Goal: Task Accomplishment & Management: Complete application form

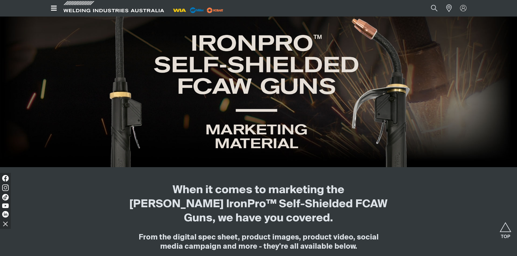
scroll to position [27, 0]
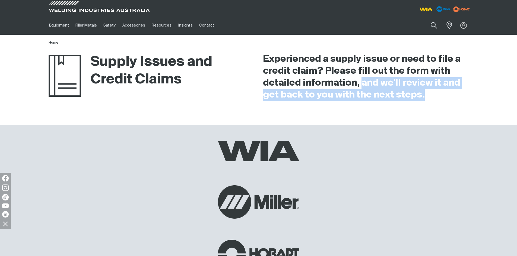
drag, startPoint x: 425, startPoint y: 96, endPoint x: 362, endPoint y: 82, distance: 64.3
click at [362, 82] on h2 "Experienced a supply issue or need to file a credit claim? Please fill out the …" at bounding box center [366, 77] width 206 height 48
copy h2 "and we'll review it and get back to you with the next steps."
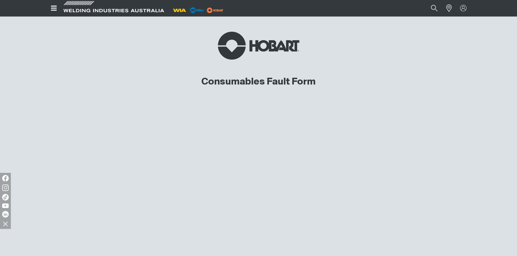
scroll to position [27, 0]
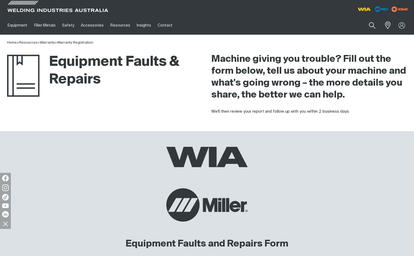
drag, startPoint x: 361, startPoint y: 114, endPoint x: 210, endPoint y: 110, distance: 150.6
click at [210, 110] on div "Machine giving you trouble? Fill out the form below, tell us about your machine…" at bounding box center [309, 80] width 204 height 69
copy div "We'll then review your report and follow up with you within 2 business days."
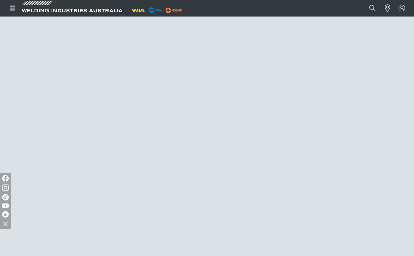
scroll to position [204, 0]
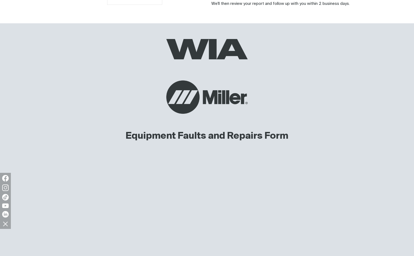
scroll to position [109, 0]
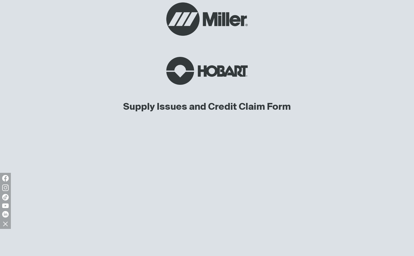
scroll to position [190, 0]
